Goal: Transaction & Acquisition: Download file/media

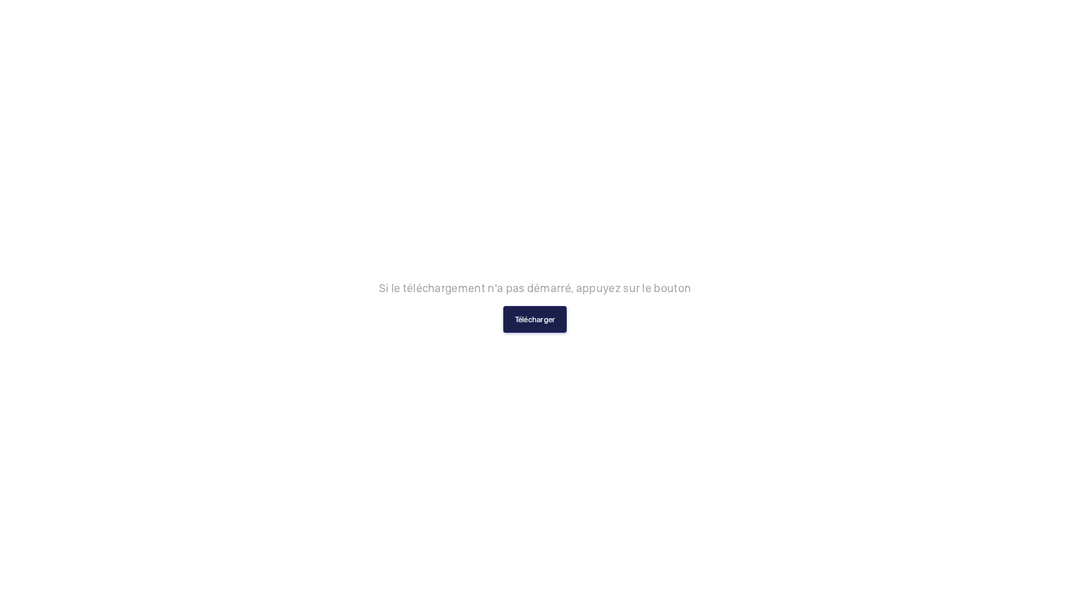
click at [553, 320] on button "Télécharger" at bounding box center [535, 319] width 64 height 27
click at [551, 313] on button "Télécharger" at bounding box center [535, 319] width 64 height 27
click at [548, 318] on button "Télécharger" at bounding box center [535, 319] width 64 height 27
click at [538, 319] on button "Télécharger" at bounding box center [535, 319] width 64 height 27
